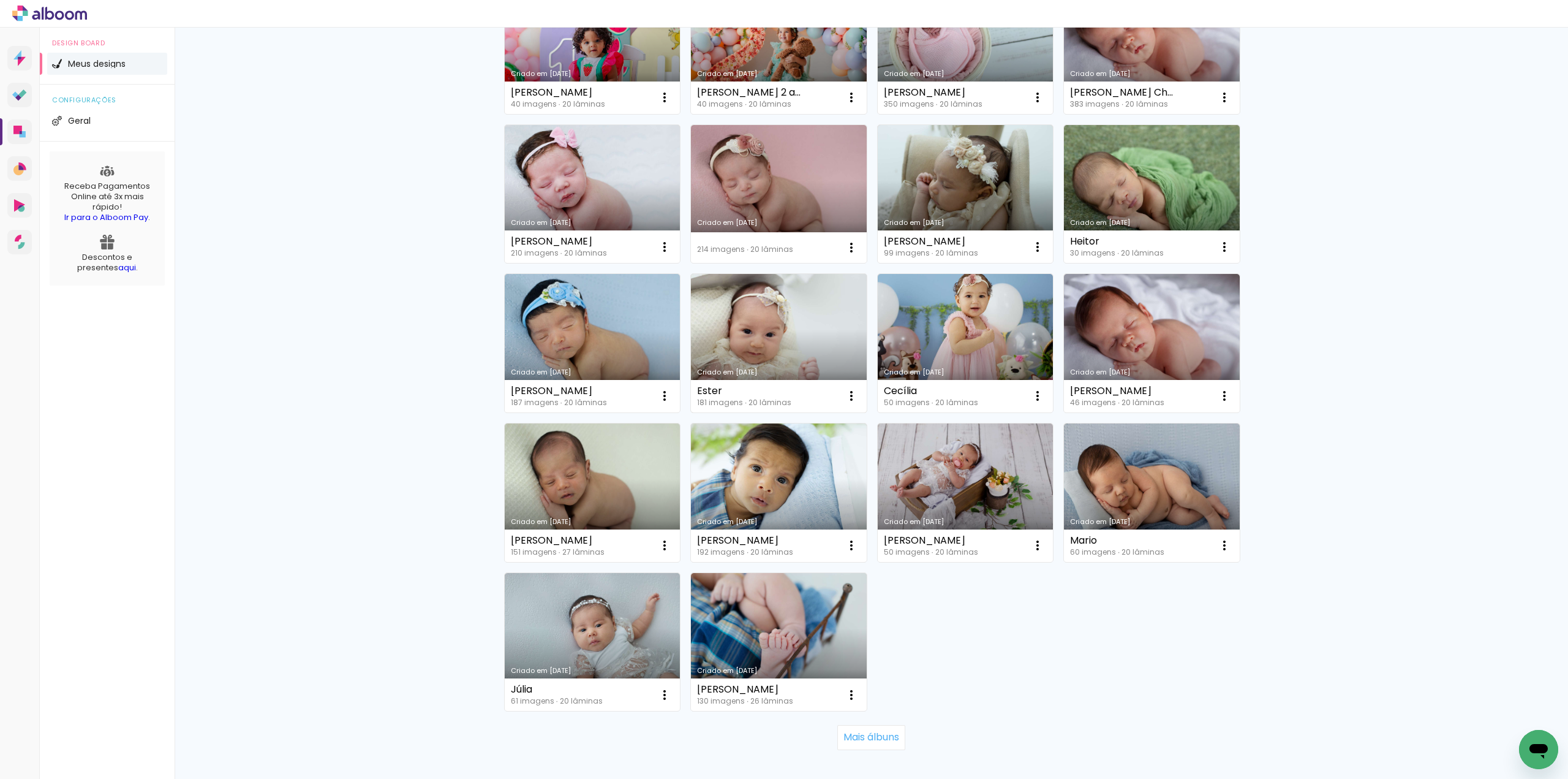
scroll to position [491, 0]
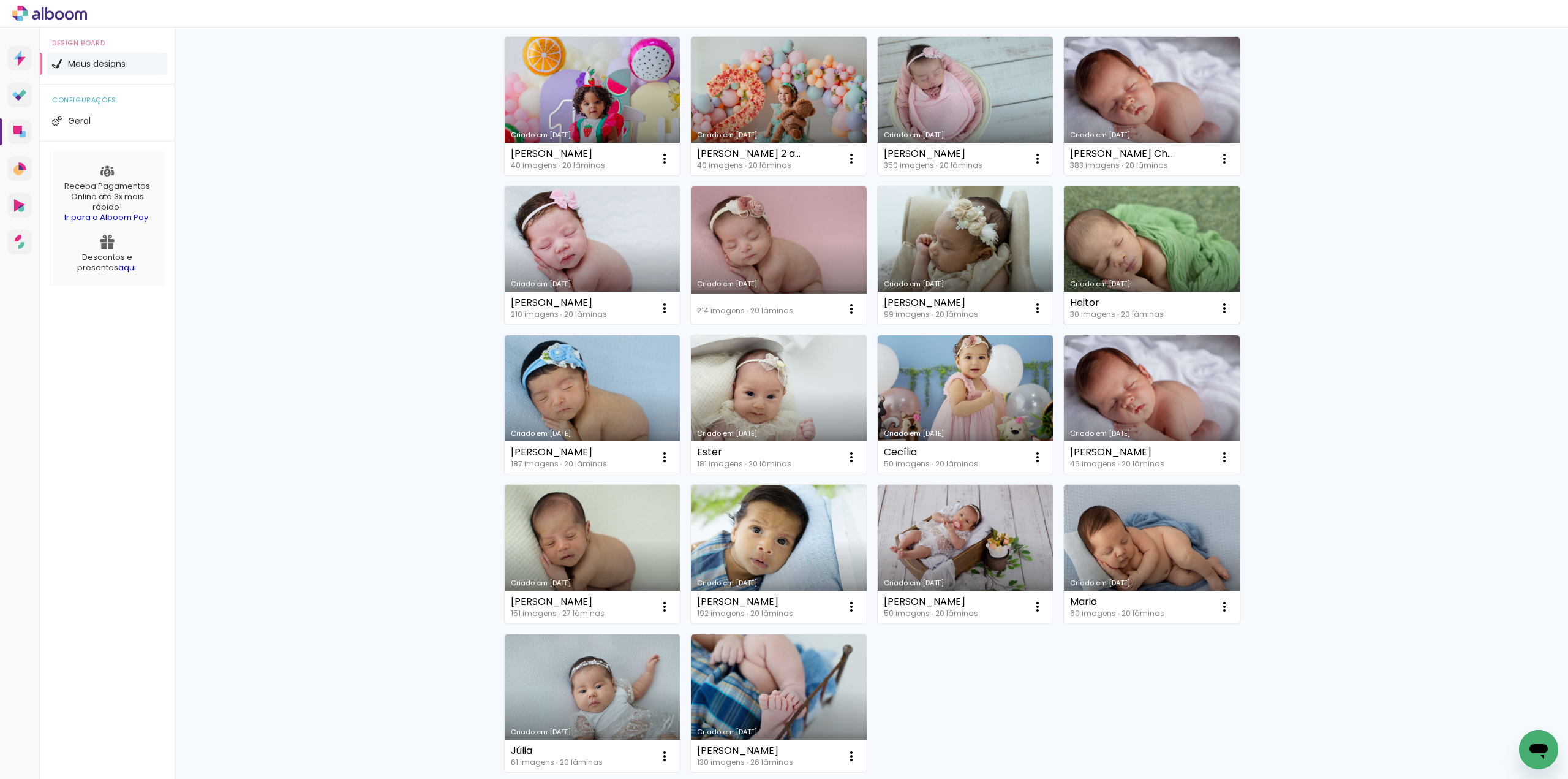
click at [1113, 257] on link "Criado em [DATE]" at bounding box center [1152, 256] width 176 height 139
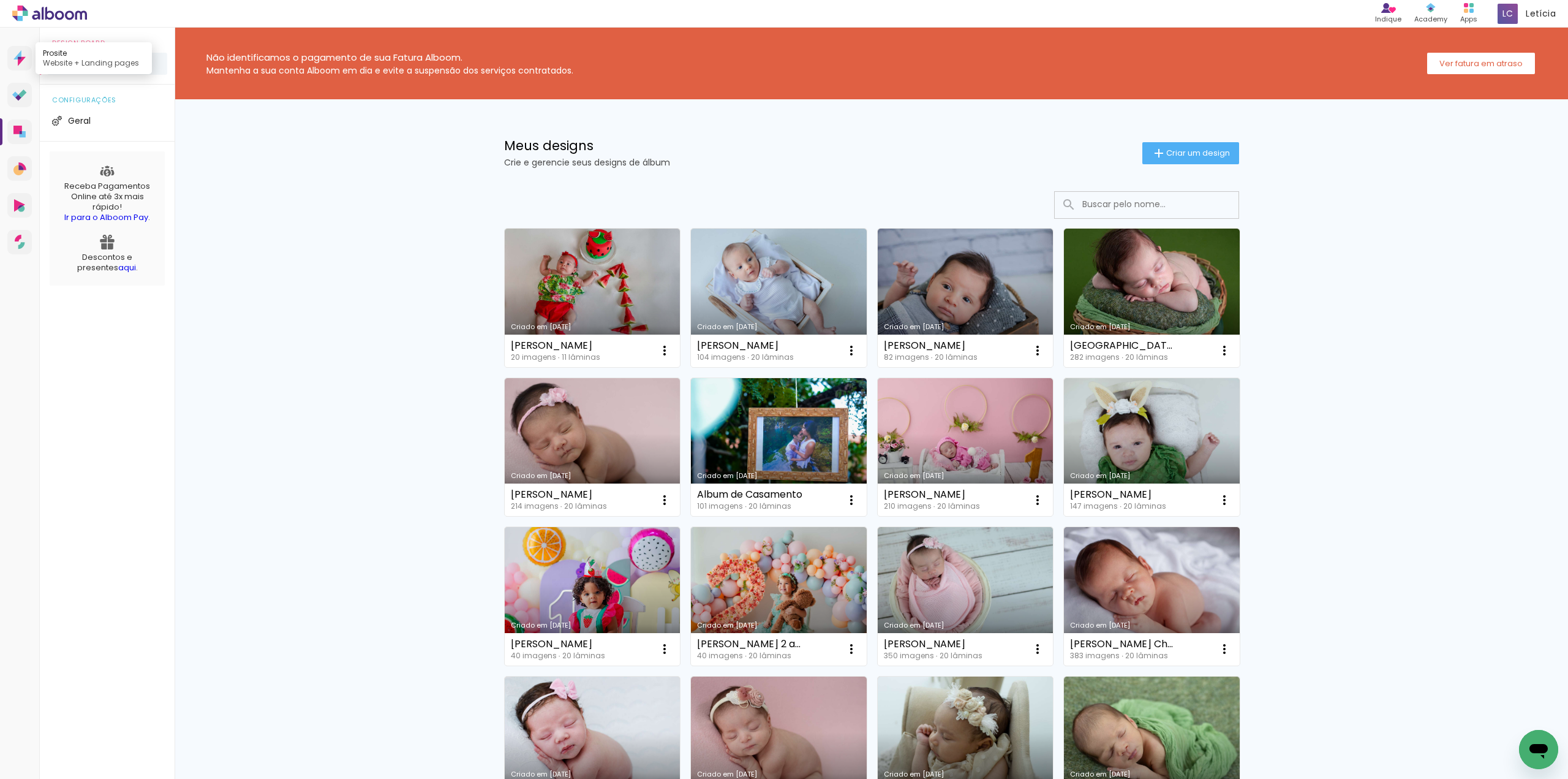
click at [27, 58] on link "Prosite Website + Landing pages" at bounding box center [19, 58] width 24 height 24
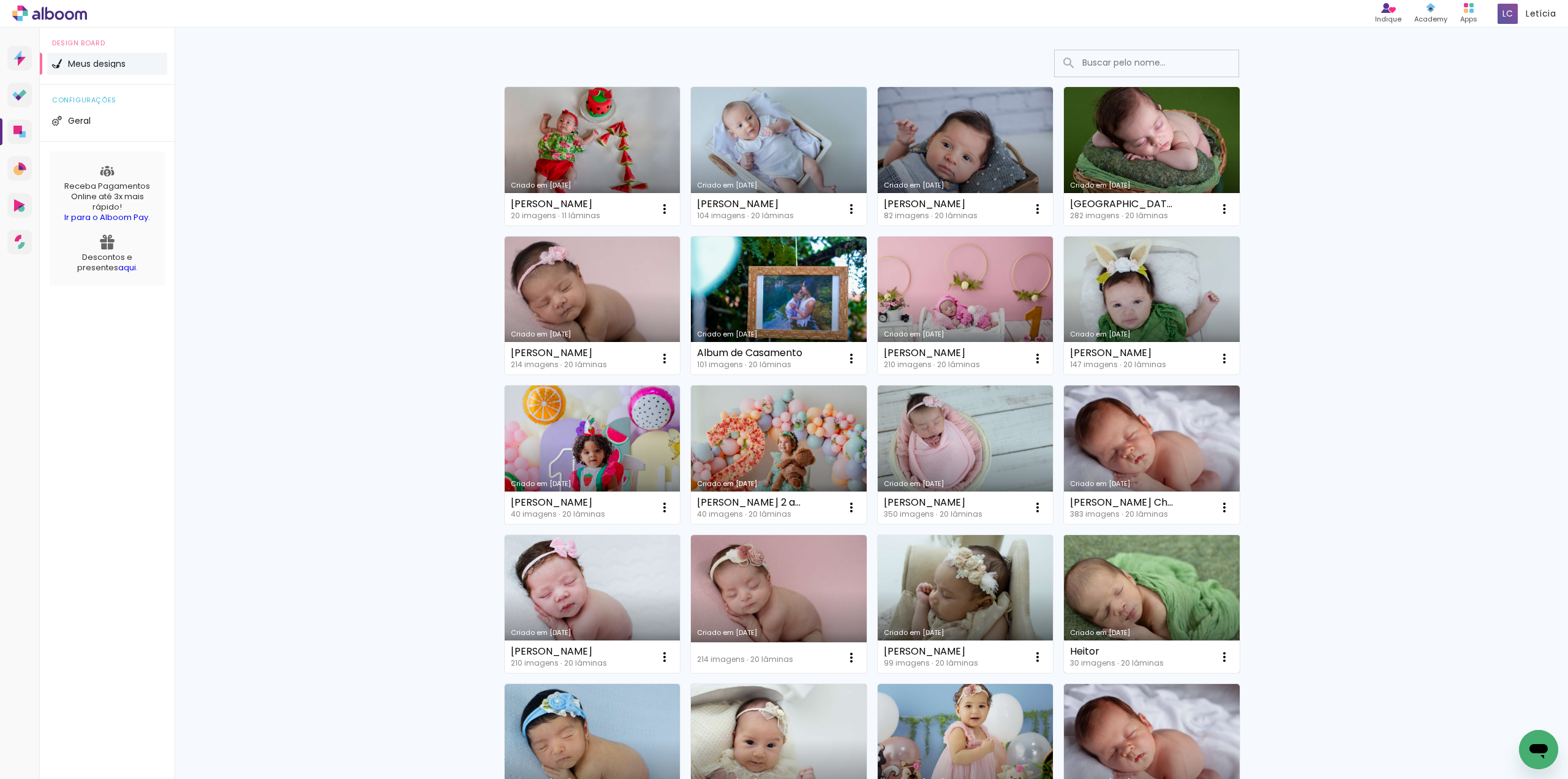
scroll to position [123, 0]
